Goal: Browse casually: Explore the website without a specific task or goal

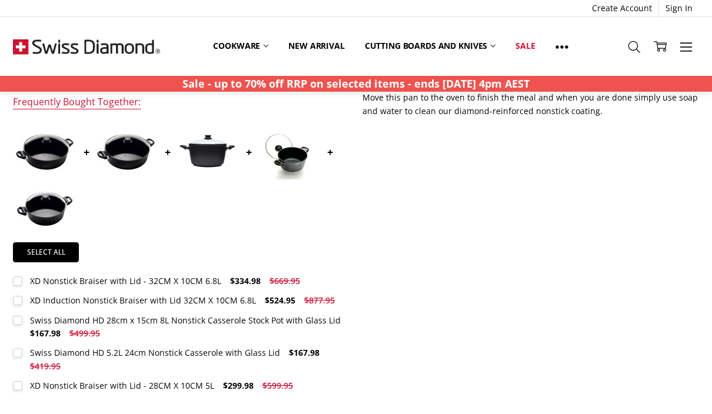
scroll to position [427, 0]
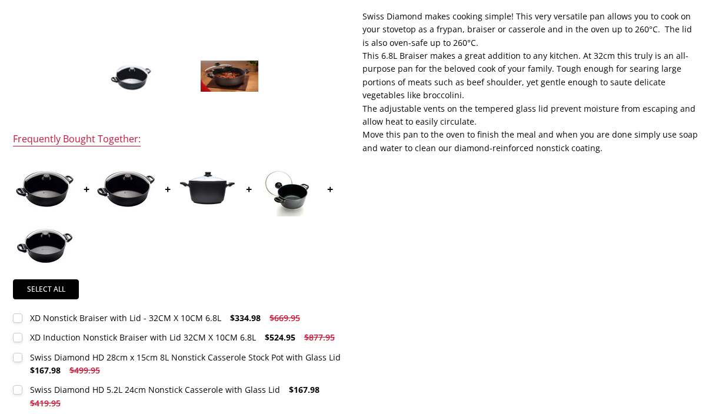
click at [29, 354] on label "Swiss Diamond HD 28cm x 15cm 8L Nonstick Casserole Stock Pot with Glass Lid $16…" at bounding box center [181, 364] width 336 height 26
click at [16, 351] on label "Swiss Diamond HD 28cm x 15cm 8L Nonstick Casserole Stock Pot with Glass Lid $16…" at bounding box center [181, 364] width 336 height 26
click at [22, 393] on label "Swiss Diamond HD 5.2L 24cm Nonstick Casserole with Glass Lid $167.98 $419.95 MS…" at bounding box center [181, 397] width 336 height 26
click at [21, 394] on label "Swiss Diamond HD 5.2L 24cm Nonstick Casserole with Glass Lid $167.98 $419.95 MS…" at bounding box center [181, 397] width 336 height 26
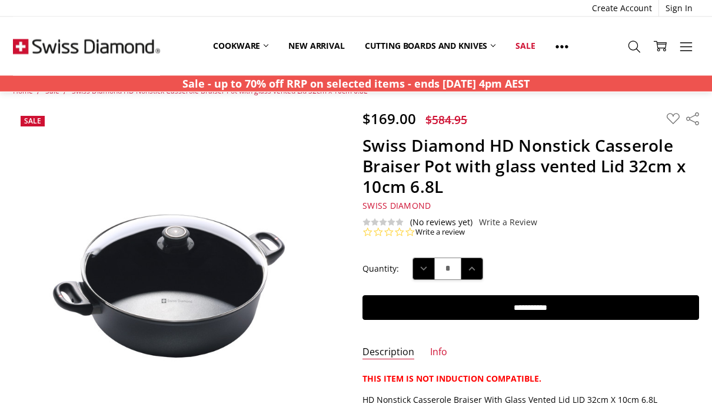
scroll to position [0, 0]
